Goal: Contribute content: Add original content to the website for others to see

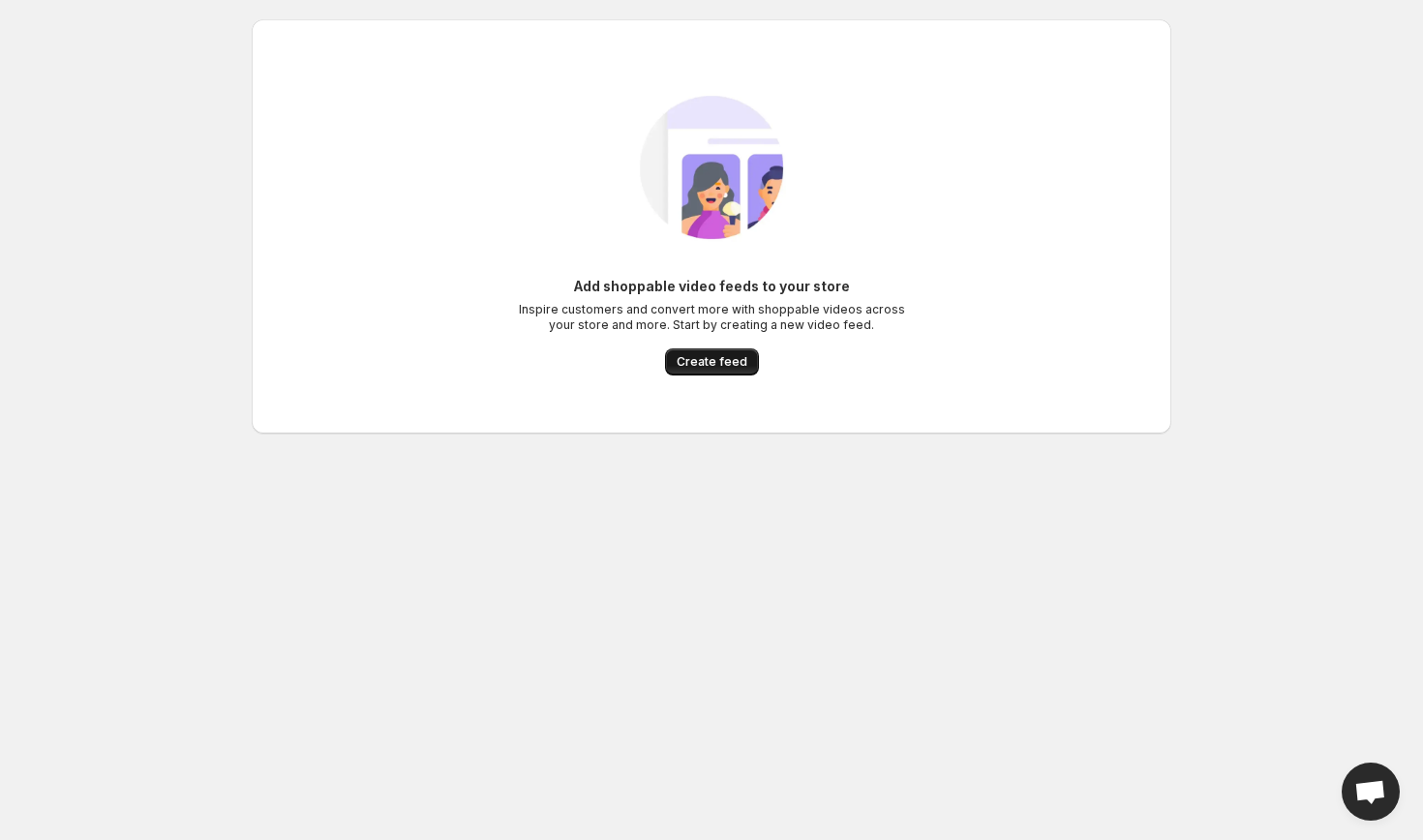
click at [735, 366] on span "Create feed" at bounding box center [712, 362] width 71 height 16
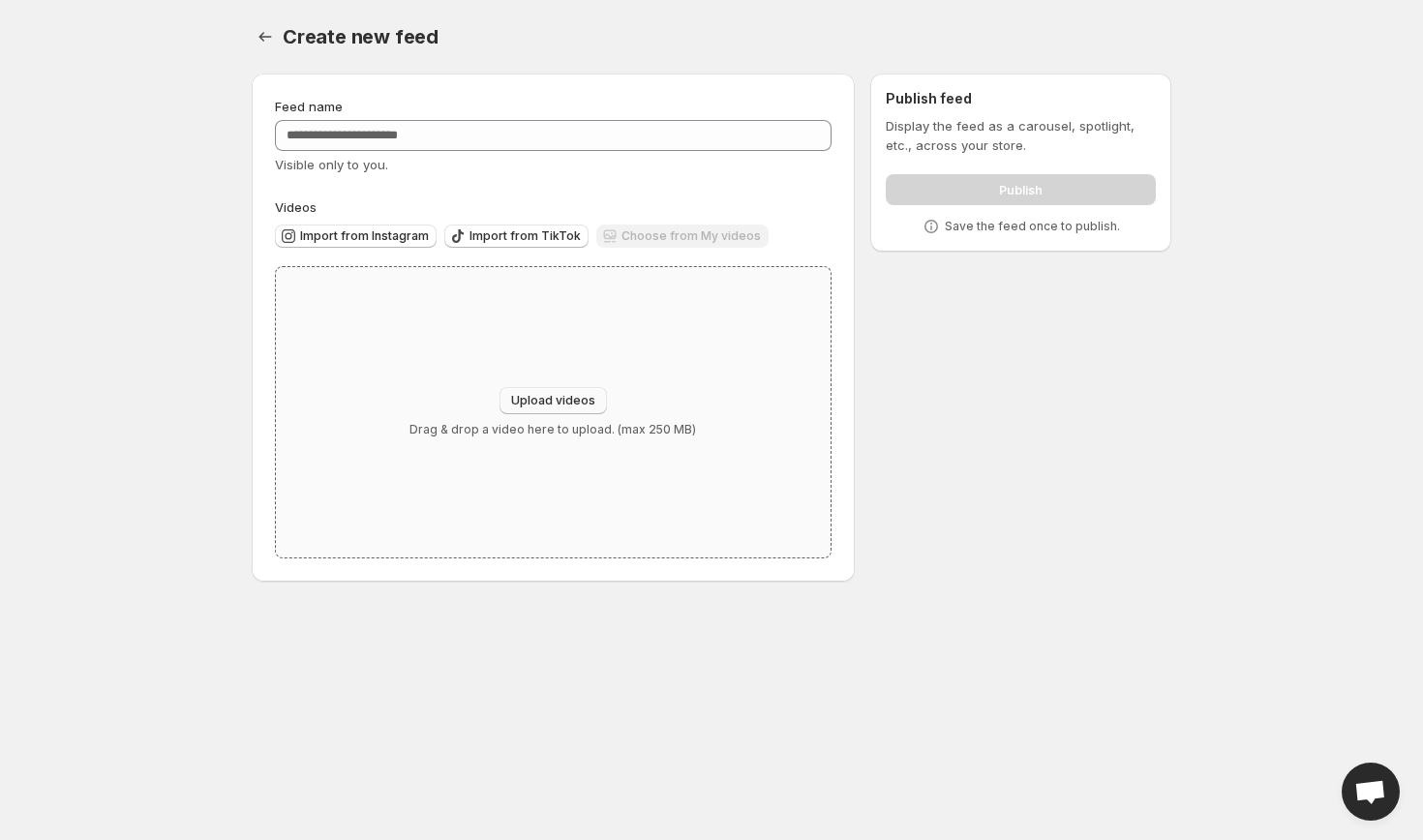
click at [523, 398] on span "Upload videos" at bounding box center [553, 401] width 85 height 16
type input "**********"
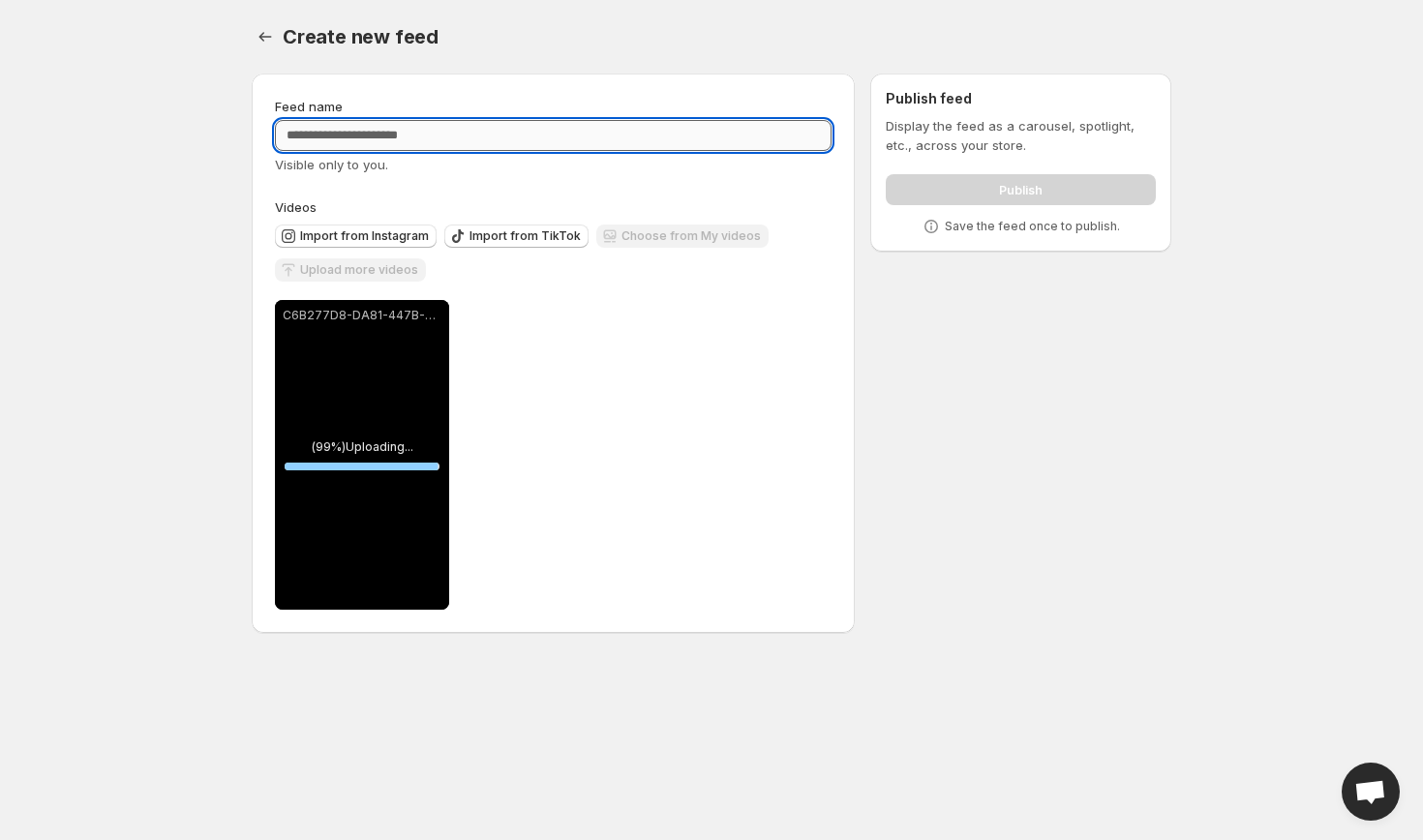
click at [682, 132] on input "Feed name" at bounding box center [553, 135] width 556 height 31
type input "*"
type input "********"
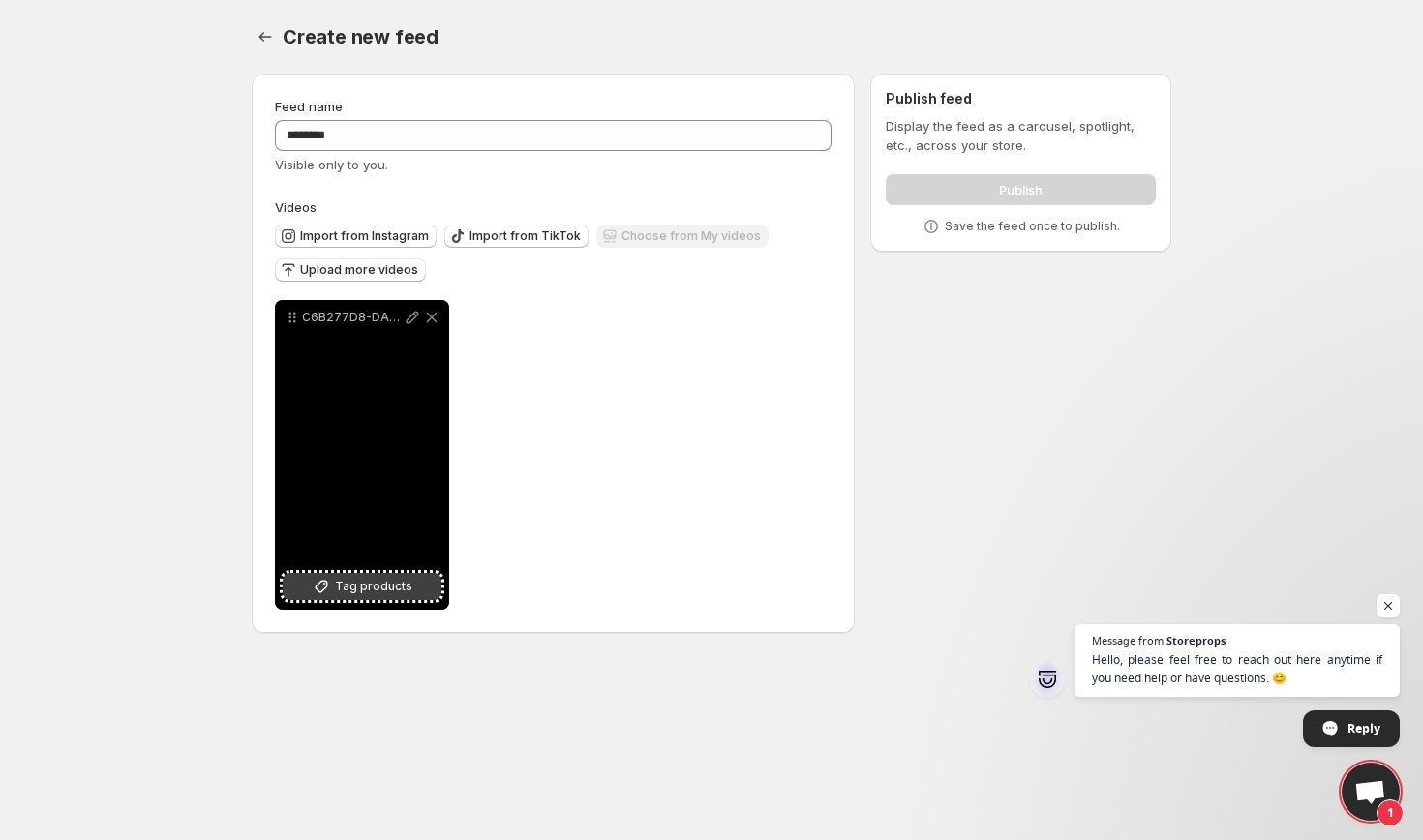
click at [358, 593] on span "Tag products" at bounding box center [374, 586] width 78 height 19
click at [348, 567] on div "Goldsohle Repair Pro - Power gegen Hornhaut" at bounding box center [376, 580] width 108 height 39
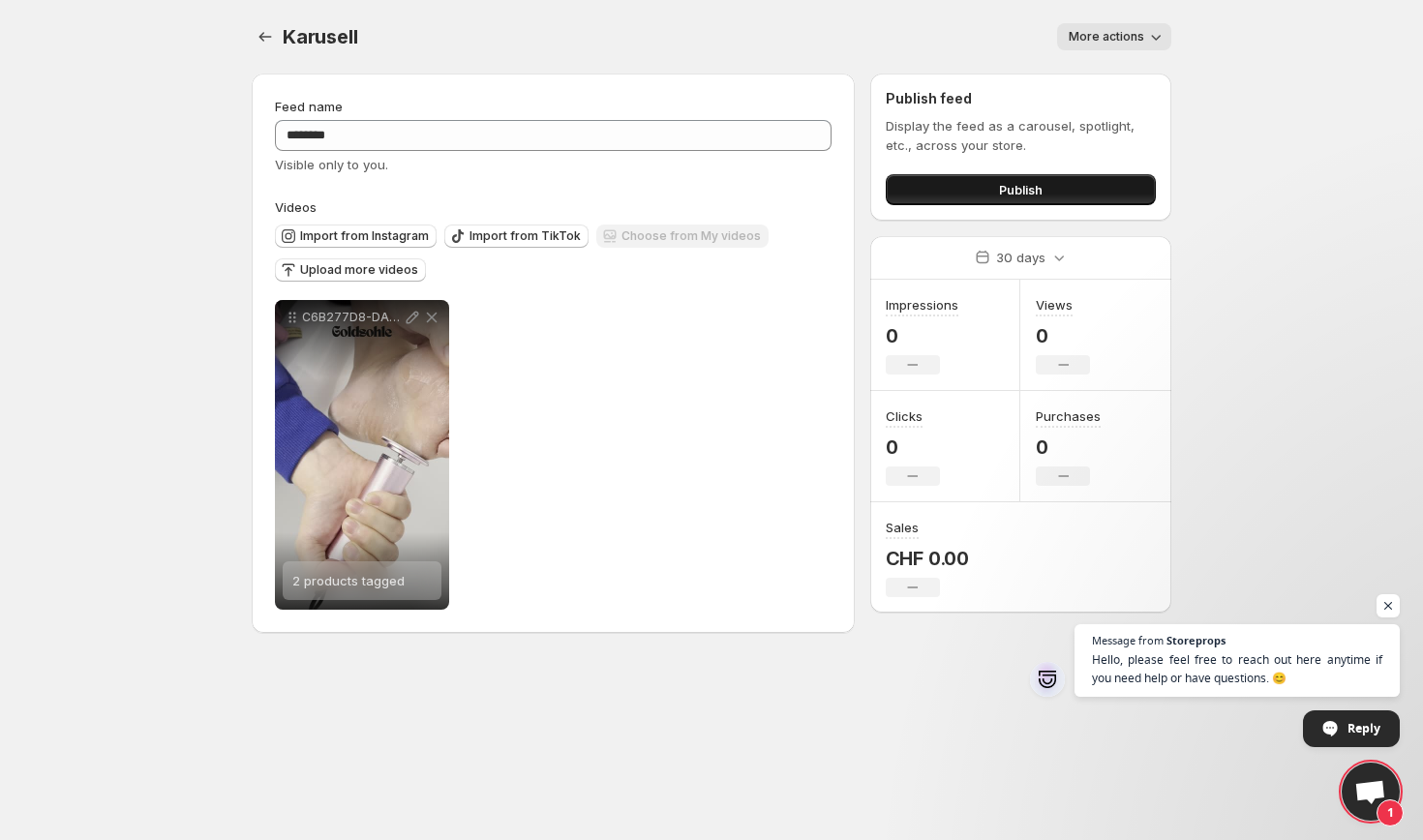
click at [961, 187] on button "Publish" at bounding box center [1021, 190] width 270 height 31
click at [389, 270] on span "Upload more videos" at bounding box center [359, 270] width 118 height 16
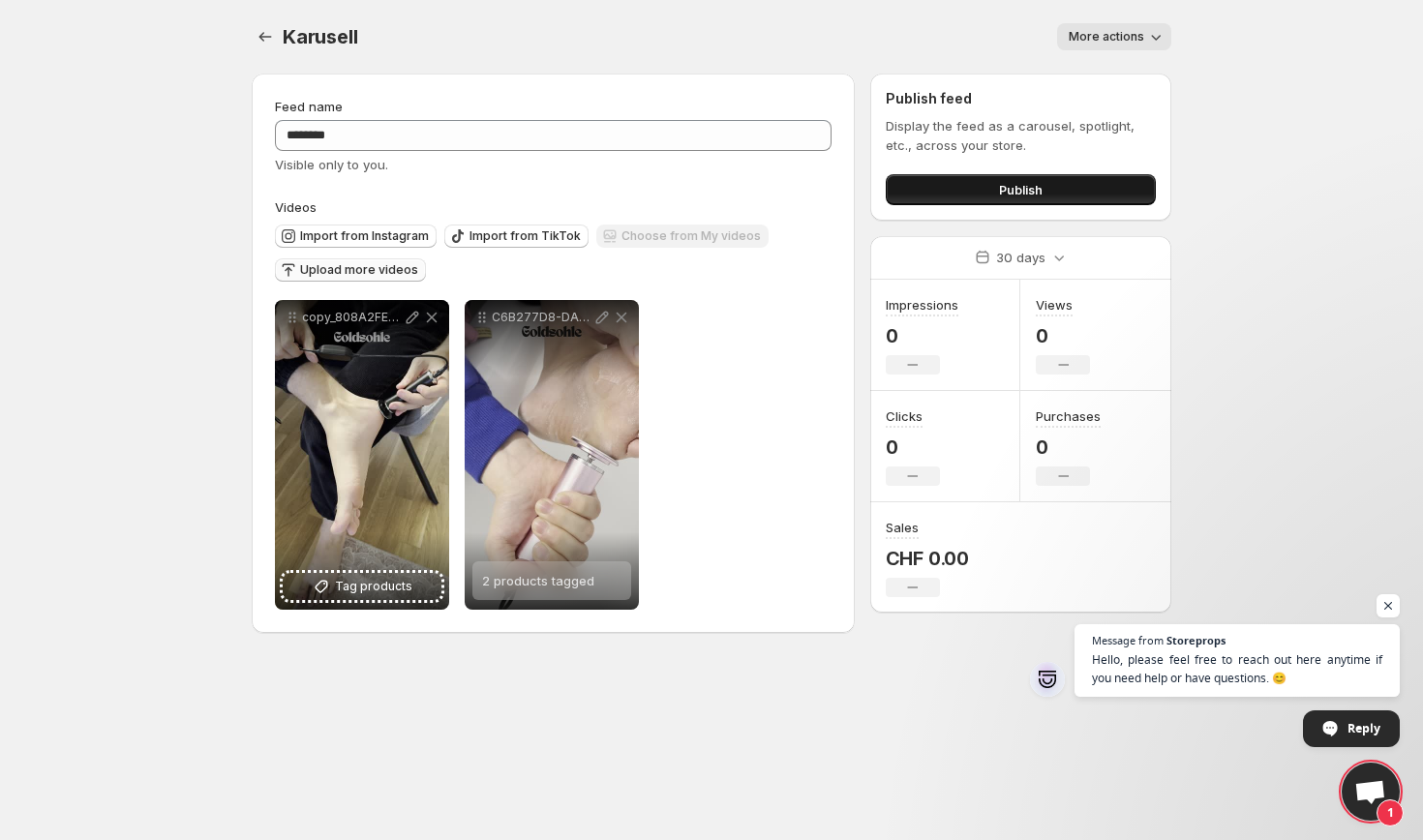
click at [1046, 189] on button "Publish" at bounding box center [1021, 190] width 270 height 31
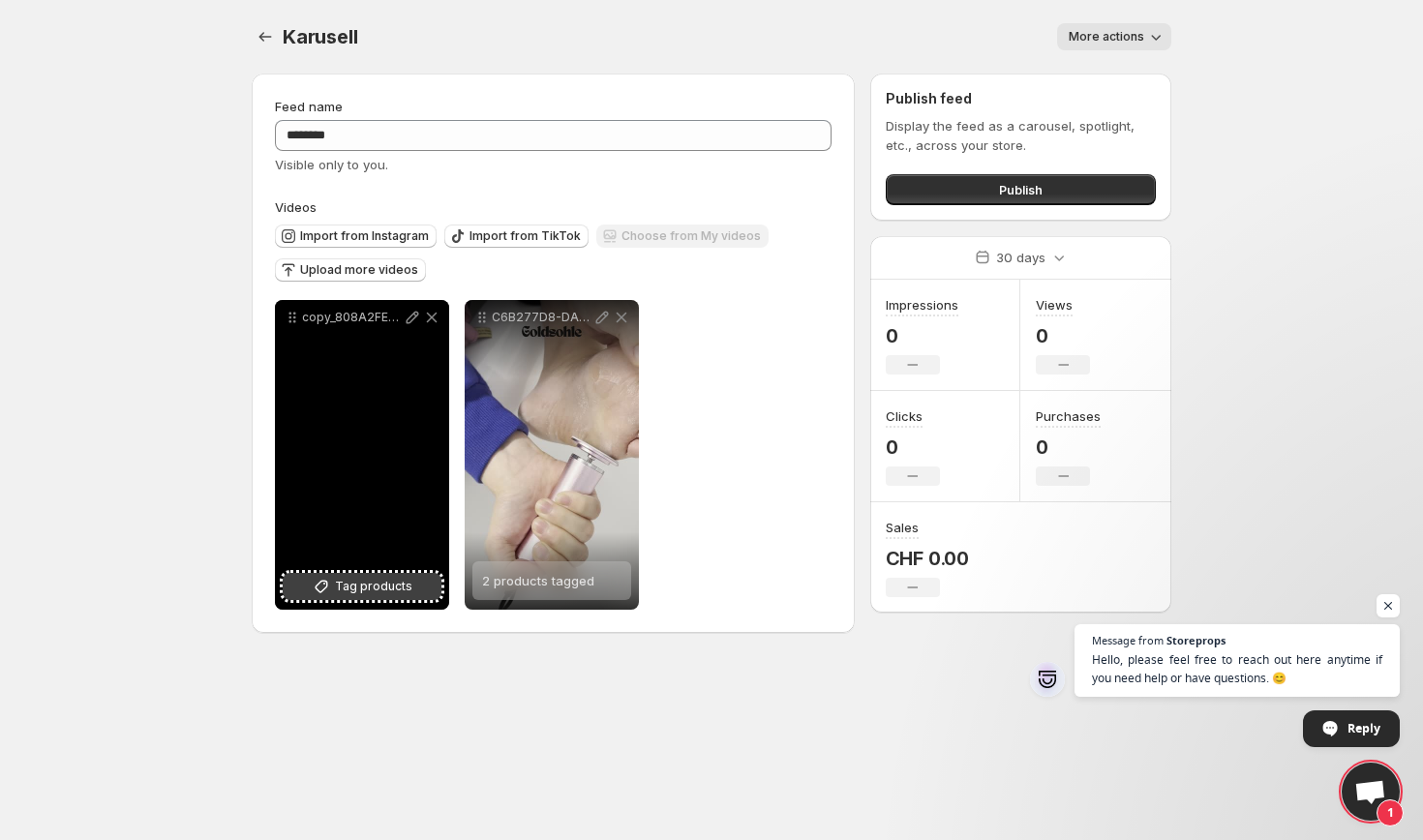
click at [398, 599] on button "Tag products" at bounding box center [362, 586] width 159 height 27
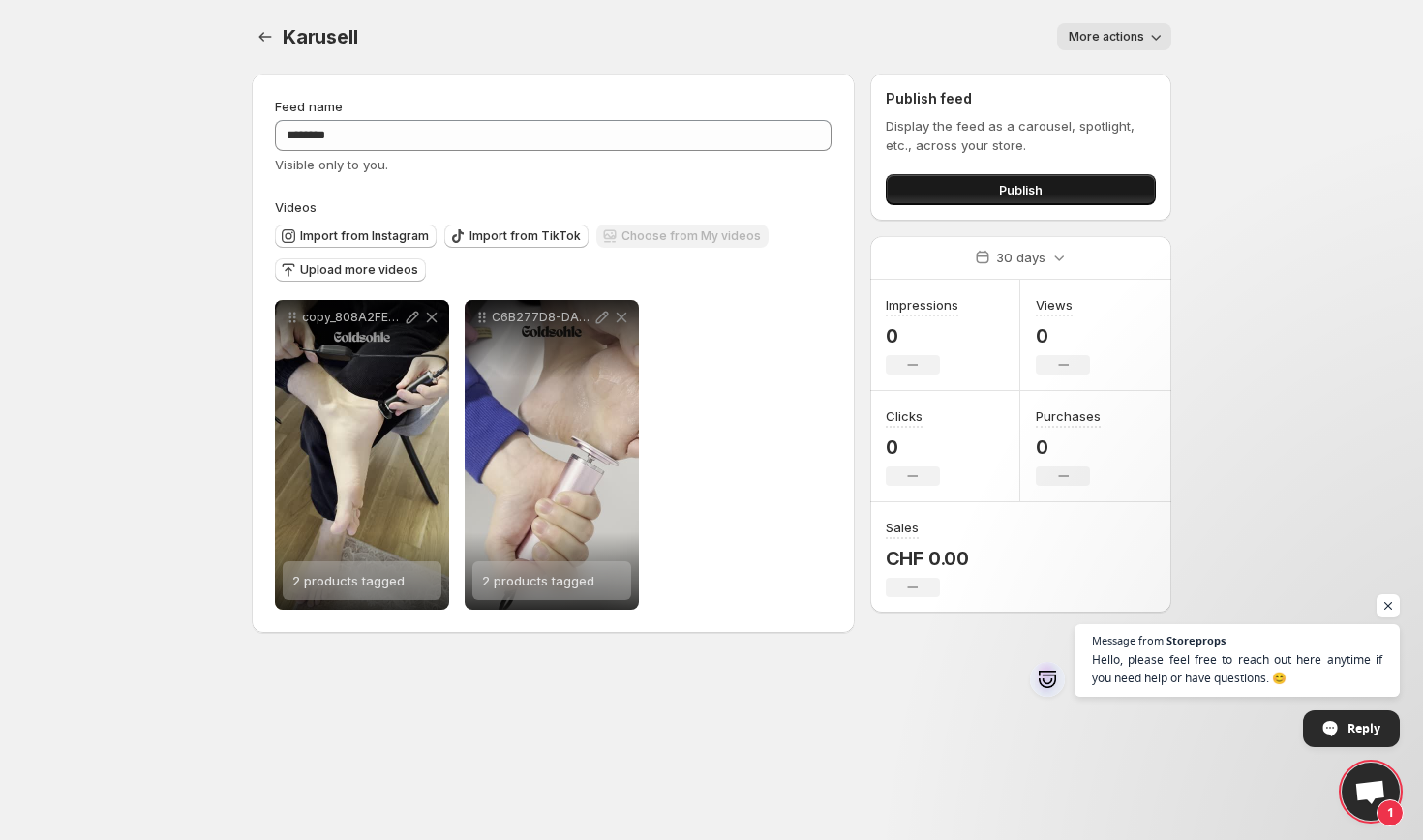
click at [1026, 193] on span "Publish" at bounding box center [1020, 190] width 44 height 19
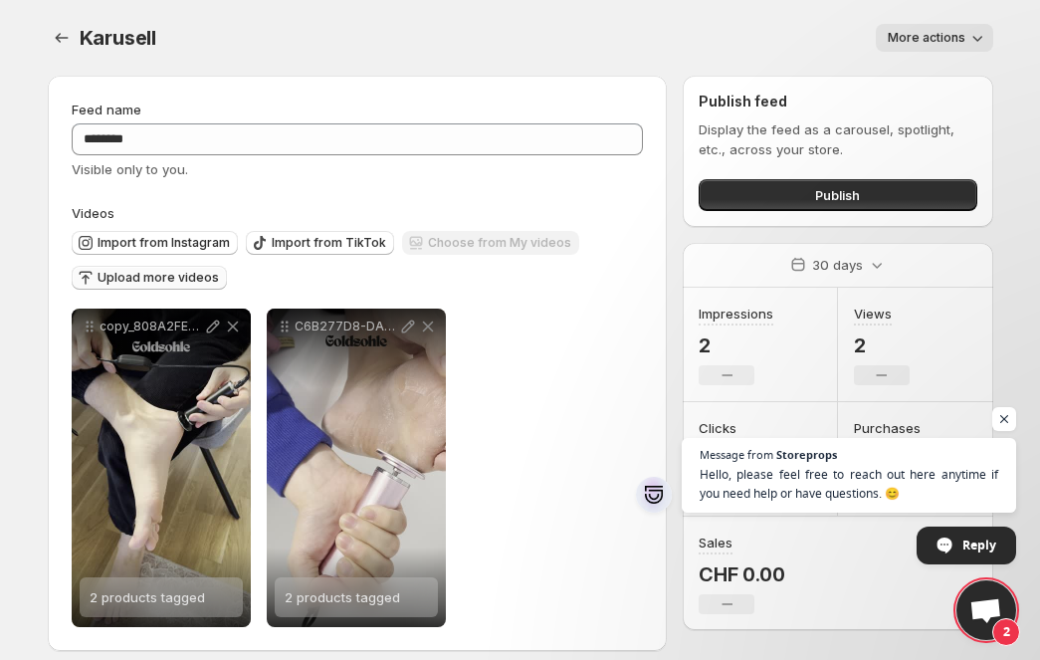
click at [165, 270] on button "Upload more videos" at bounding box center [149, 278] width 155 height 24
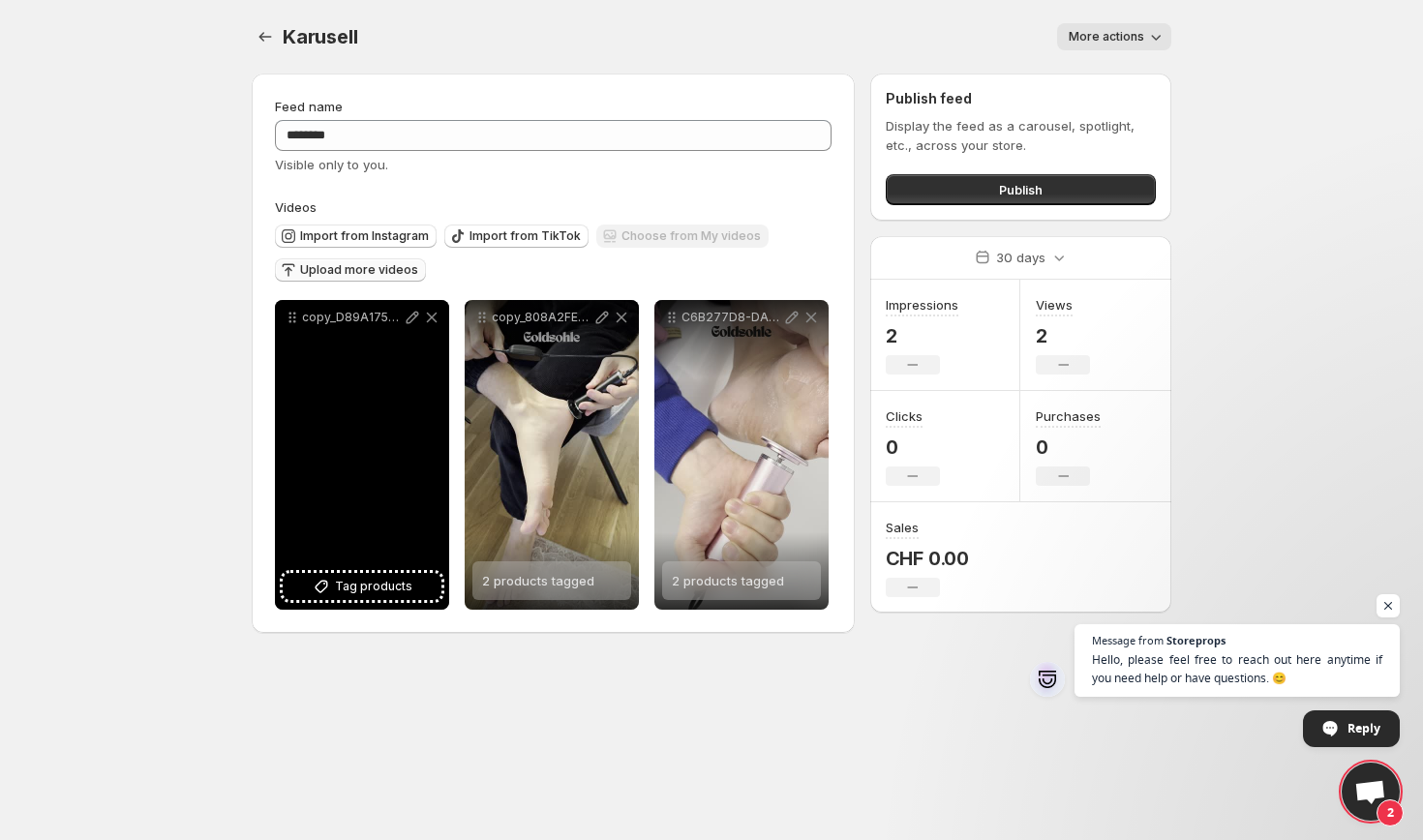
click at [392, 567] on div "copy_D89A1759-245C-417D-9C94-E4DF9DB391DD" at bounding box center [362, 455] width 174 height 310
click at [393, 579] on span "Tag products" at bounding box center [374, 586] width 78 height 19
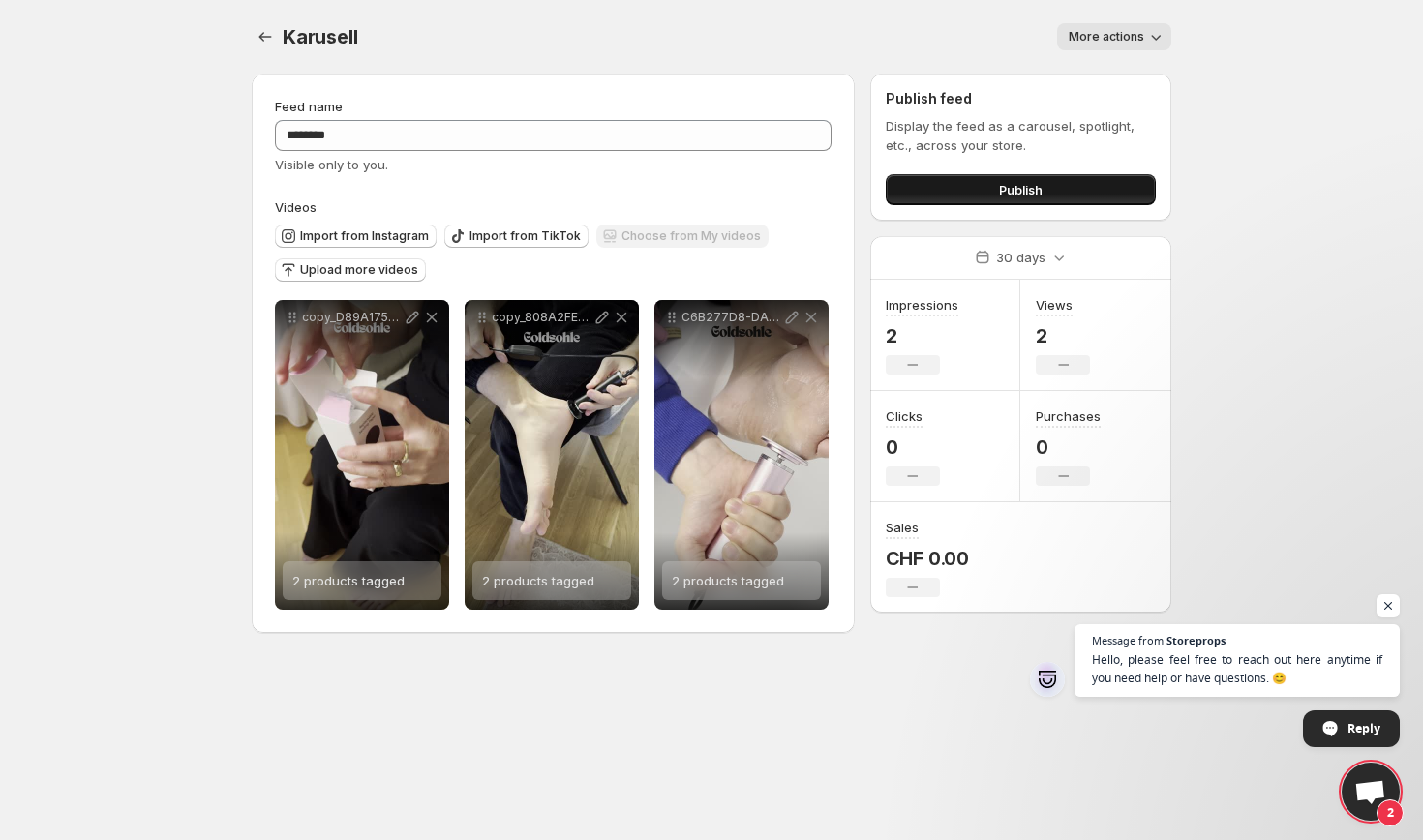
click at [1023, 190] on span "Publish" at bounding box center [1020, 190] width 44 height 19
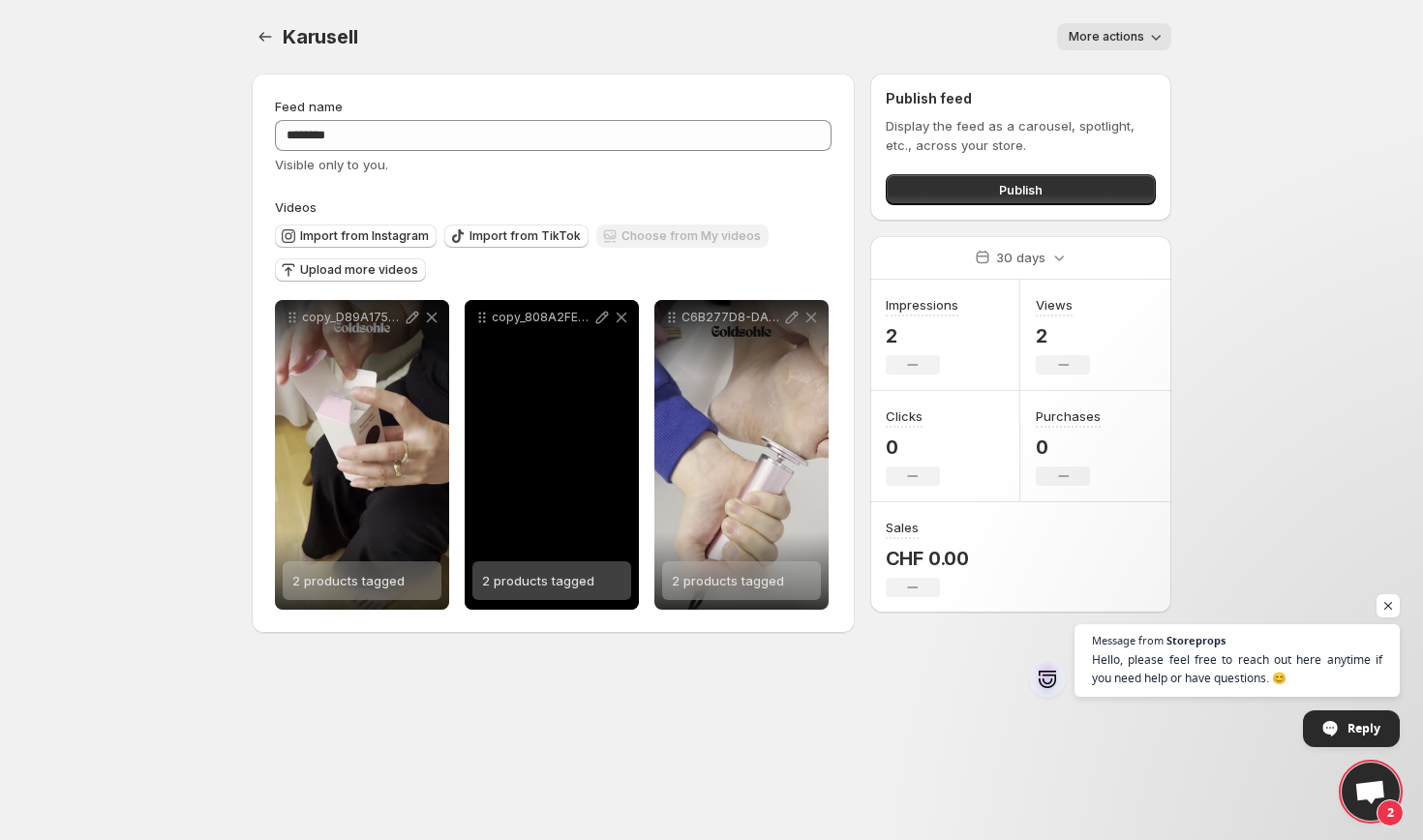
drag, startPoint x: 562, startPoint y: 477, endPoint x: 545, endPoint y: 480, distance: 17.3
click at [545, 480] on div "copy_808A2FE3-7D9D-4E7B-9CAD-81D31C98C277" at bounding box center [551, 455] width 174 height 310
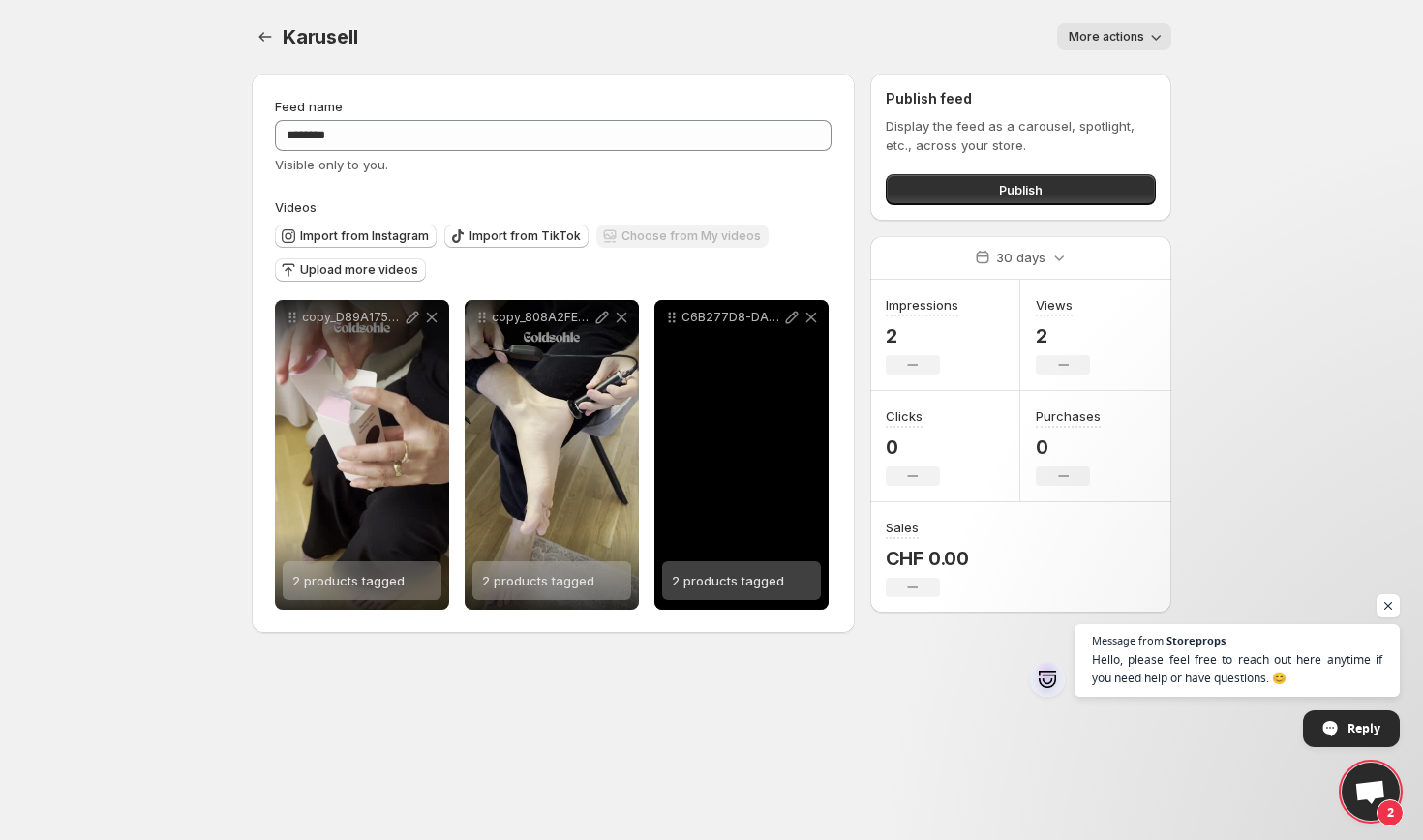
click at [722, 428] on div "C6B277D8-DA81-447B-B21F-A8500B3E3F1B" at bounding box center [741, 455] width 174 height 310
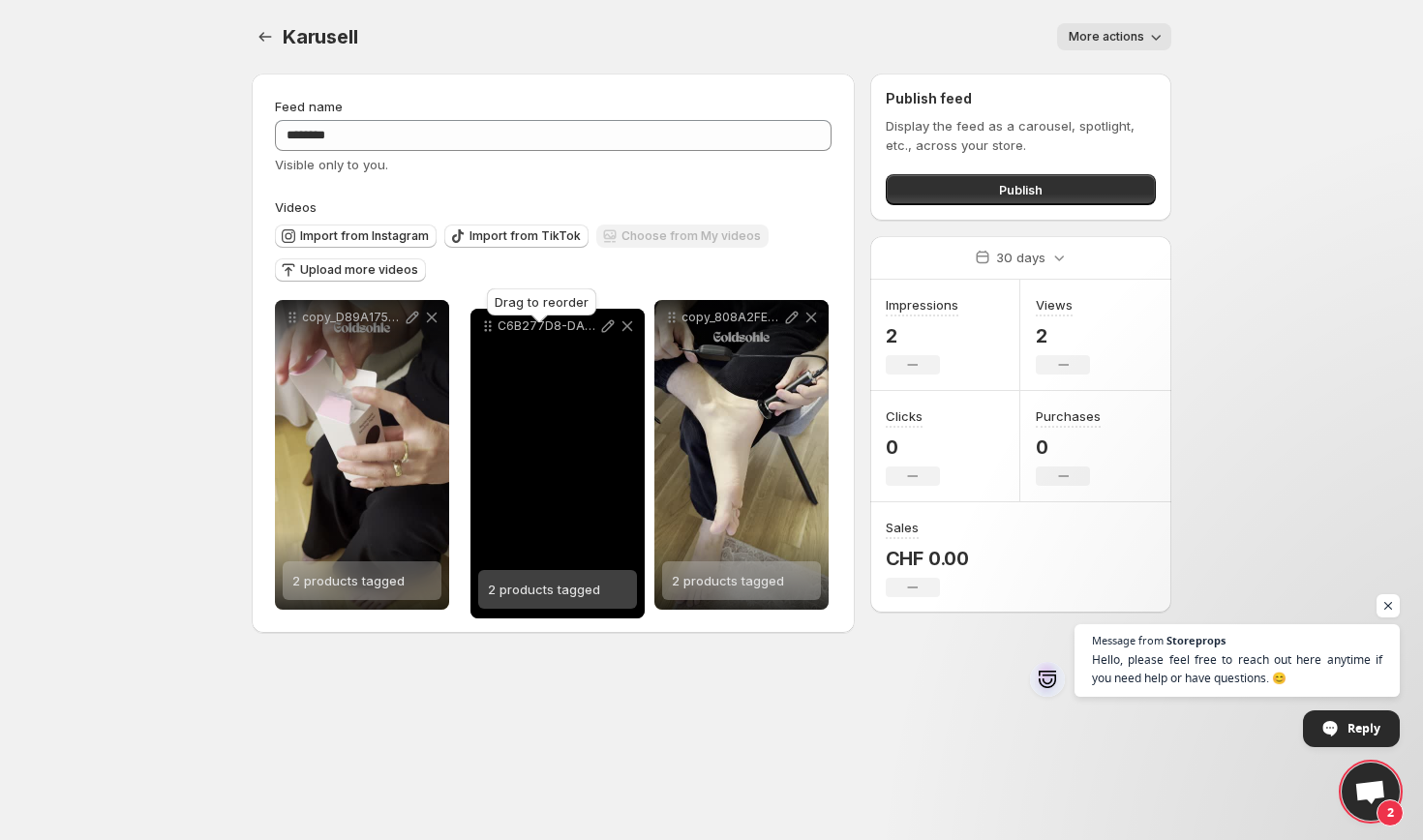
drag, startPoint x: 672, startPoint y: 318, endPoint x: 488, endPoint y: 327, distance: 184.2
click at [488, 327] on icon at bounding box center [488, 326] width 19 height 19
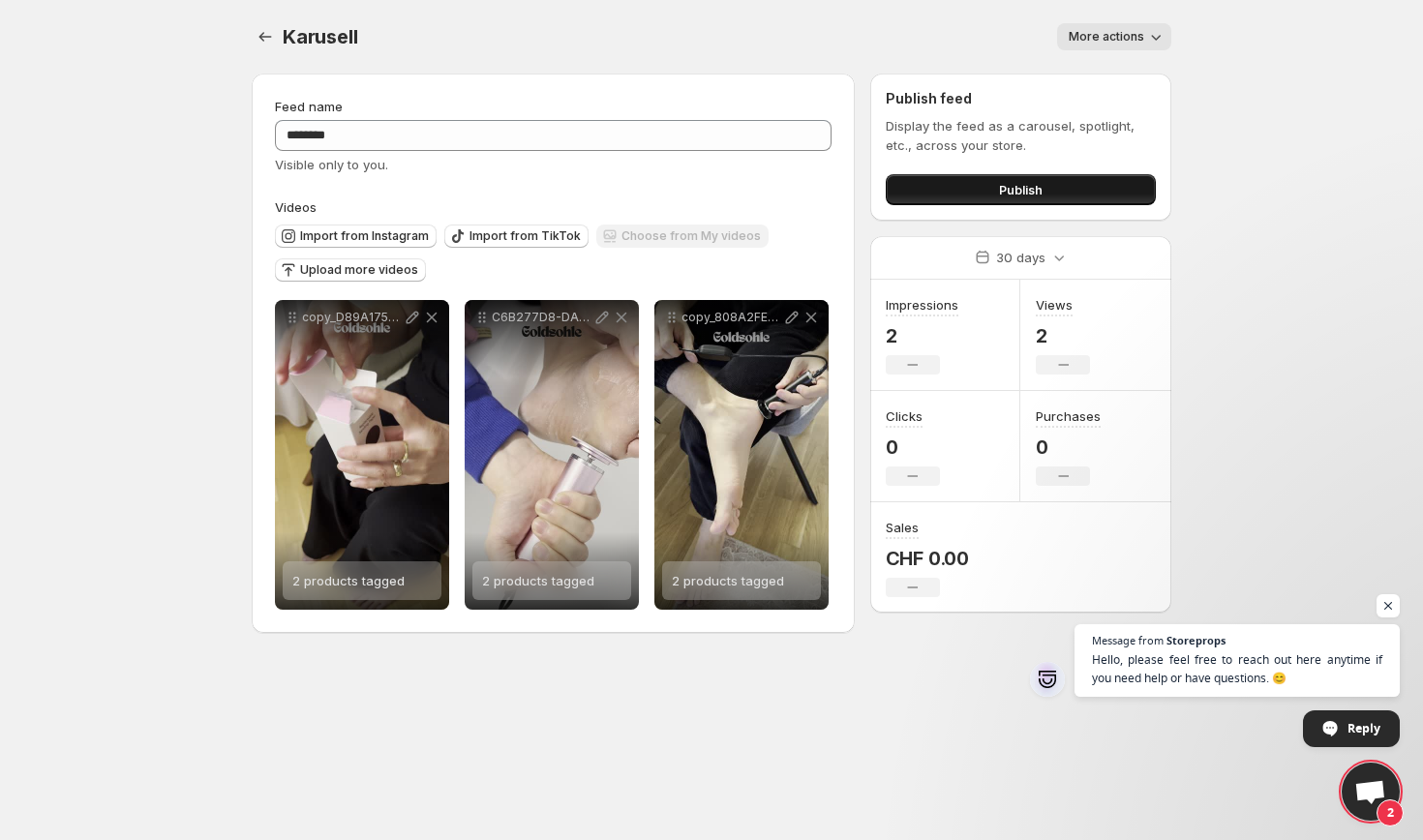
click at [973, 175] on button "Publish" at bounding box center [1021, 190] width 270 height 31
click at [994, 188] on button "Publish" at bounding box center [1021, 190] width 270 height 31
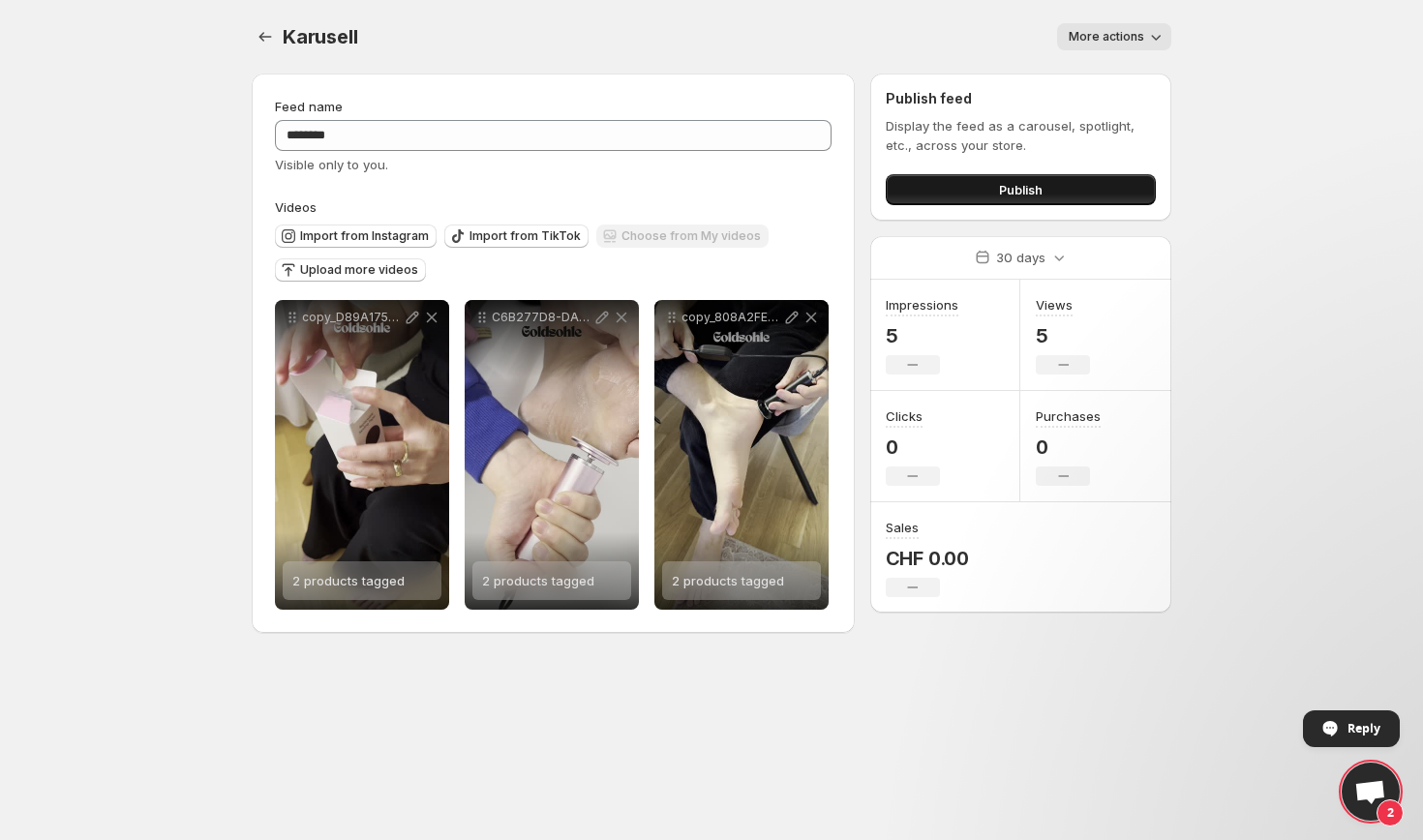
click at [979, 192] on button "Publish" at bounding box center [1021, 190] width 270 height 31
